Goal: Find specific page/section: Find specific page/section

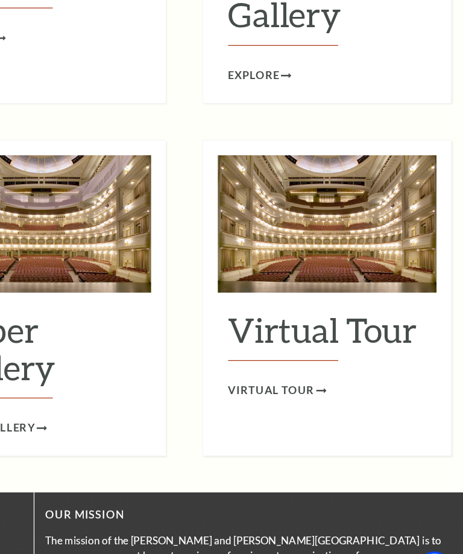
scroll to position [1618, 0]
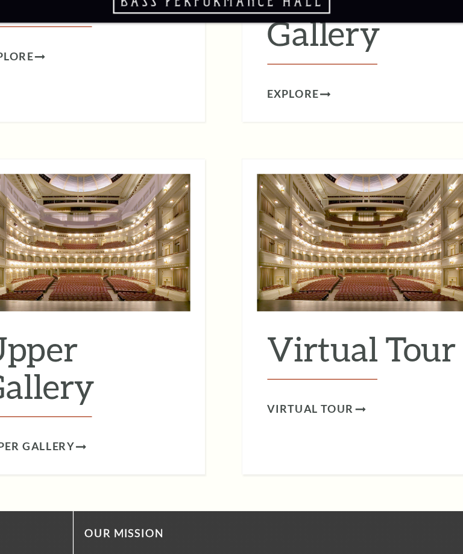
click at [304, 288] on h2 "Virtual Tour" at bounding box center [349, 308] width 163 height 41
click at [286, 346] on span "Virtual Tour" at bounding box center [303, 353] width 71 height 15
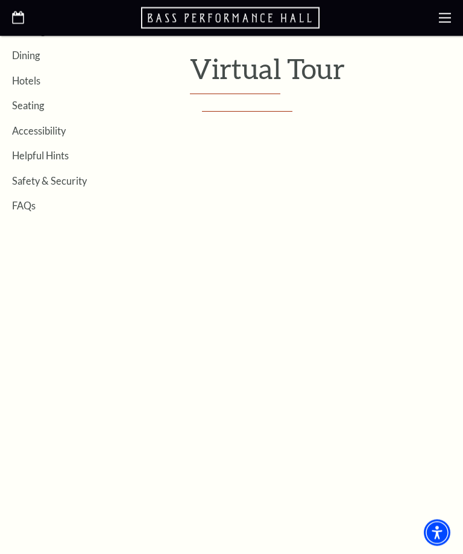
scroll to position [268, 0]
click at [39, 104] on link "Seating" at bounding box center [28, 104] width 32 height 11
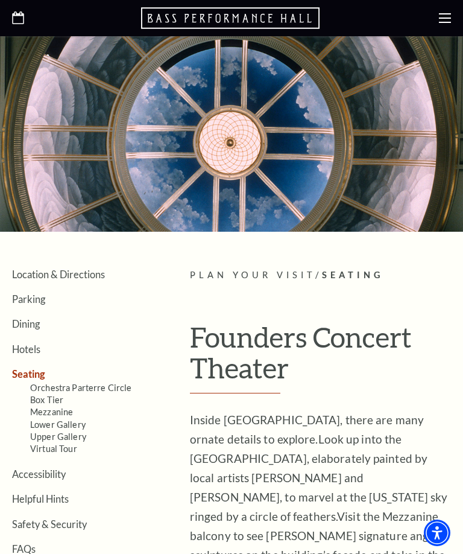
click at [98, 388] on link "Orchestra Parterre Circle" at bounding box center [81, 387] width 102 height 10
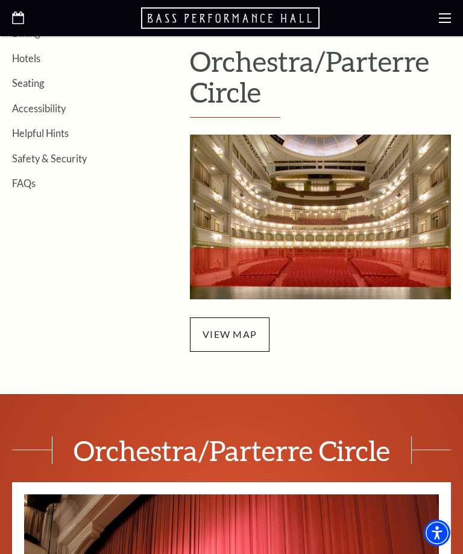
scroll to position [287, 0]
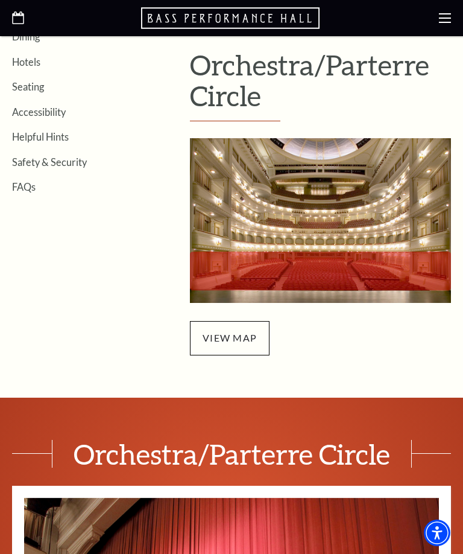
click at [253, 345] on span "view map" at bounding box center [230, 338] width 80 height 34
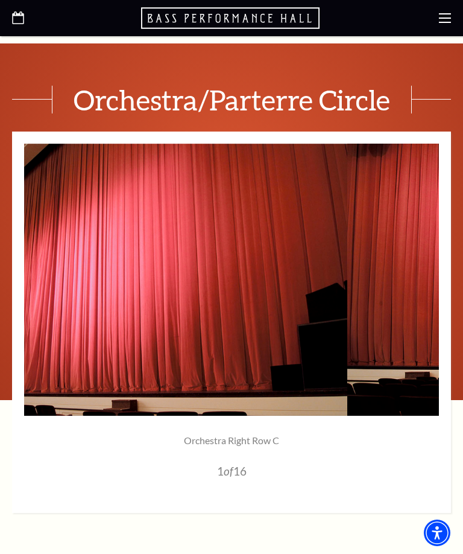
scroll to position [639, 0]
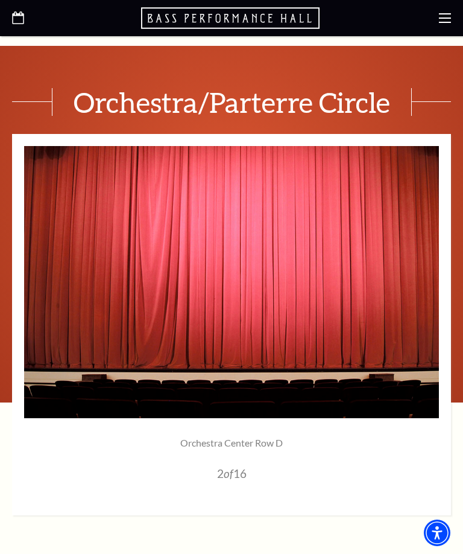
click at [432, 283] on img at bounding box center [231, 282] width 415 height 272
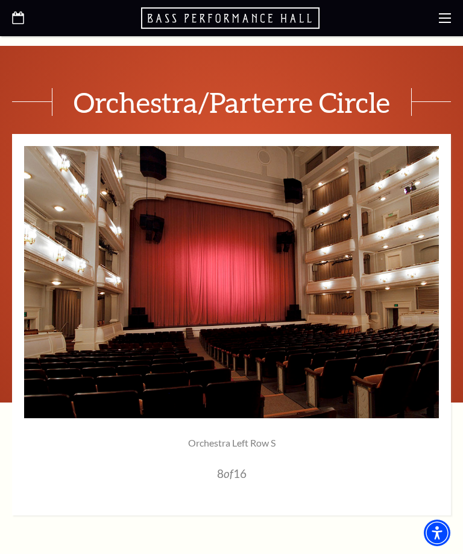
click at [432, 283] on img at bounding box center [231, 282] width 415 height 272
click at [434, 286] on img at bounding box center [231, 282] width 415 height 272
click at [432, 283] on img at bounding box center [231, 282] width 415 height 272
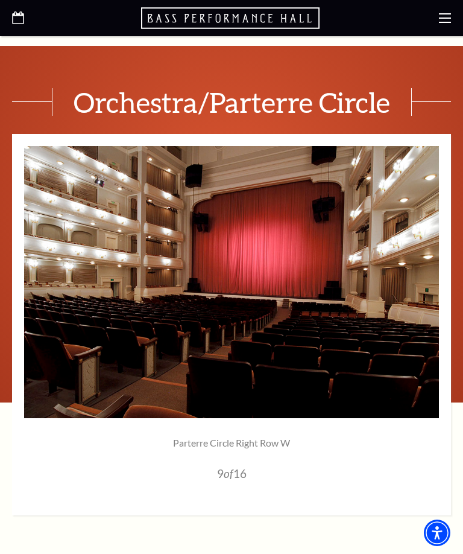
click at [456, 293] on div "Orchestra/Parterre Circle" at bounding box center [231, 301] width 463 height 427
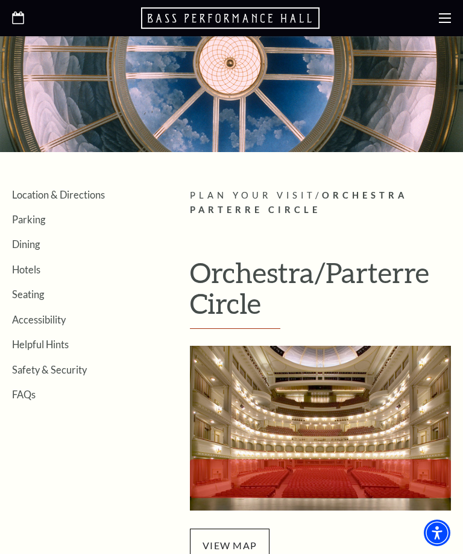
scroll to position [0, 0]
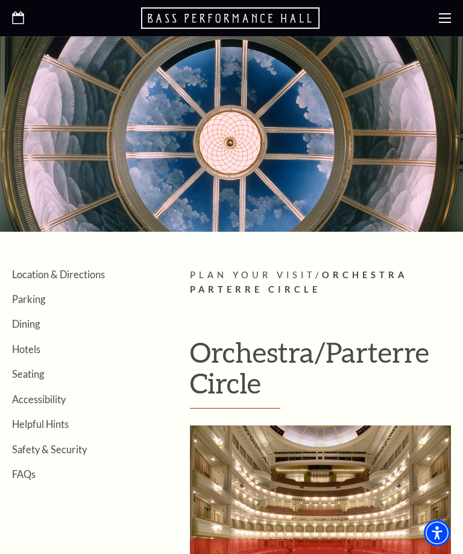
click at [443, 16] on icon at bounding box center [445, 18] width 12 height 12
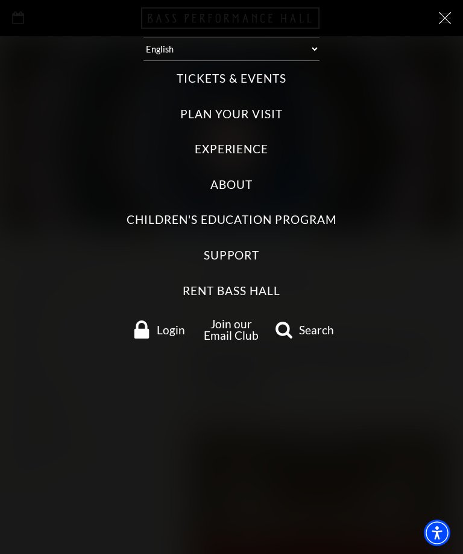
click at [195, 71] on label "Tickets & Events" at bounding box center [231, 79] width 109 height 16
click at [0, 0] on Events "Tickets & Events" at bounding box center [0, 0] width 0 height 0
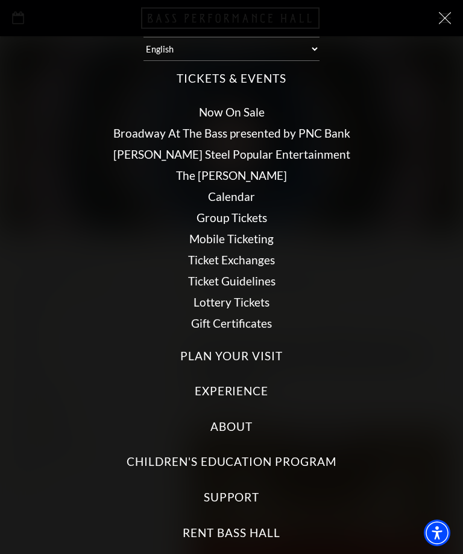
click at [4, 538] on div "Select: English Español Tickets & Events Now On Sale Broadway At The Bass prese…" at bounding box center [231, 277] width 463 height 554
click at [262, 105] on link "Now On Sale" at bounding box center [232, 112] width 66 height 14
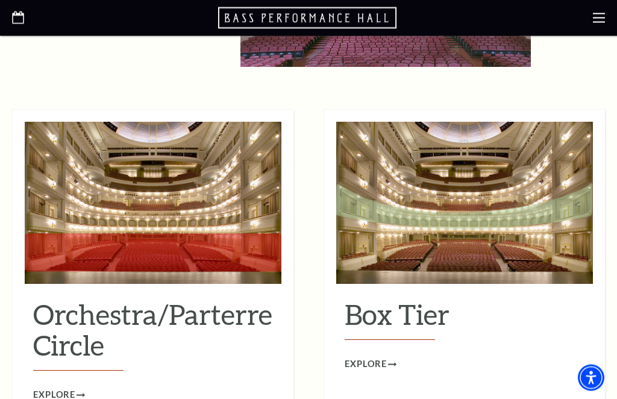
scroll to position [996, 0]
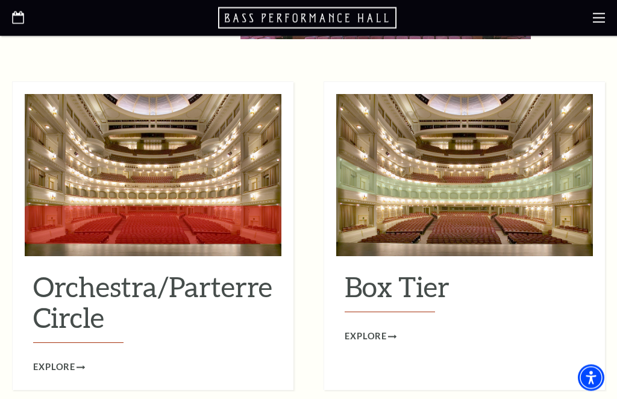
click at [63, 286] on h2 "Orchestra/Parterre Circle" at bounding box center [153, 308] width 240 height 72
click at [49, 360] on span "Explore" at bounding box center [54, 367] width 42 height 15
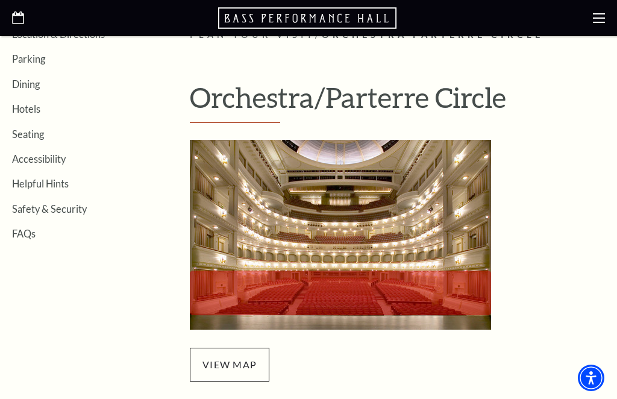
scroll to position [270, 0]
click at [238, 364] on span "view map" at bounding box center [230, 366] width 80 height 34
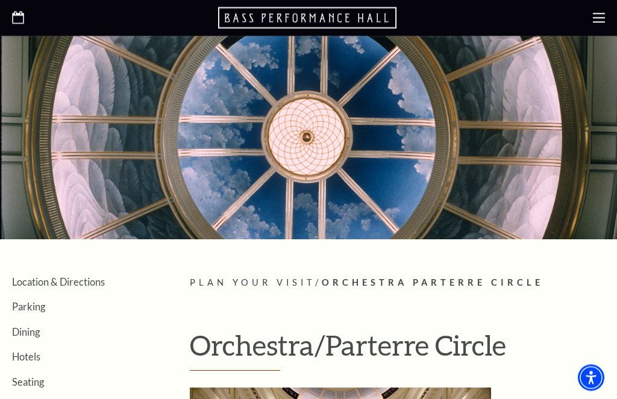
scroll to position [0, 0]
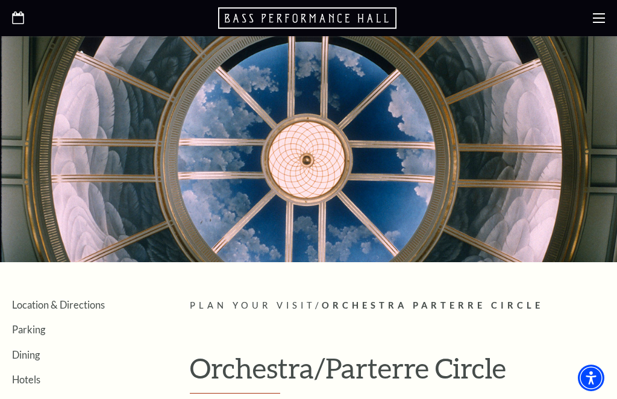
click at [600, 19] on icon at bounding box center [599, 18] width 12 height 12
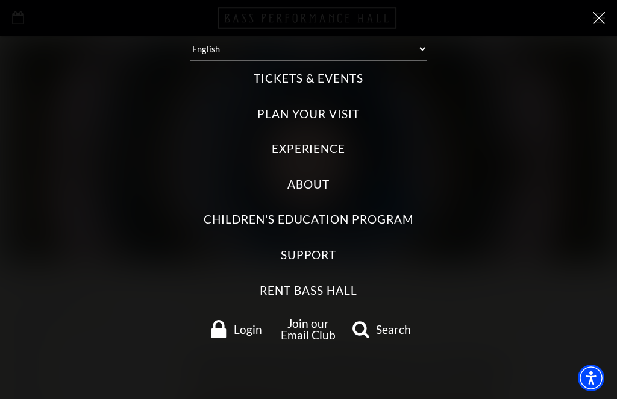
click at [598, 17] on icon at bounding box center [599, 18] width 12 height 12
